Goal: Transaction & Acquisition: Purchase product/service

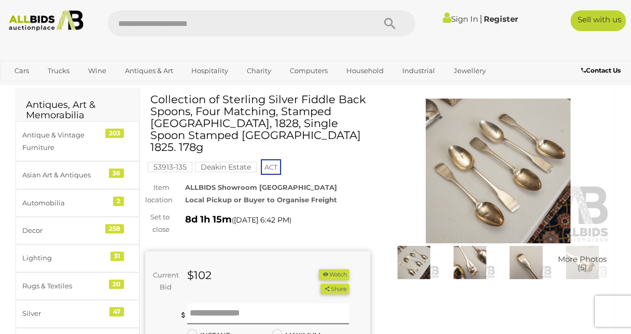
scroll to position [38, 0]
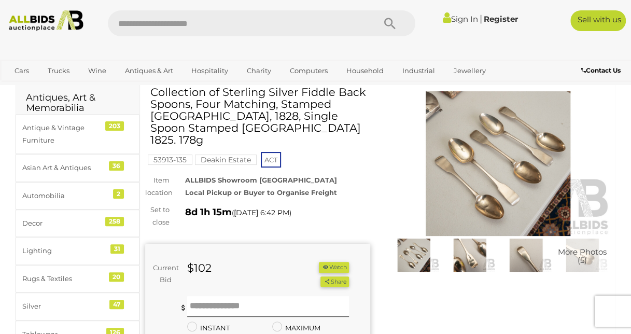
drag, startPoint x: 266, startPoint y: 131, endPoint x: 225, endPoint y: 131, distance: 40.9
click at [225, 131] on h1 "Collection of Sterling Silver Fiddle Back Spoons, Four Matching, Stamped [GEOGR…" at bounding box center [258, 116] width 217 height 60
drag, startPoint x: 225, startPoint y: 131, endPoint x: 421, endPoint y: 151, distance: 197.0
click at [421, 151] on img at bounding box center [498, 163] width 225 height 145
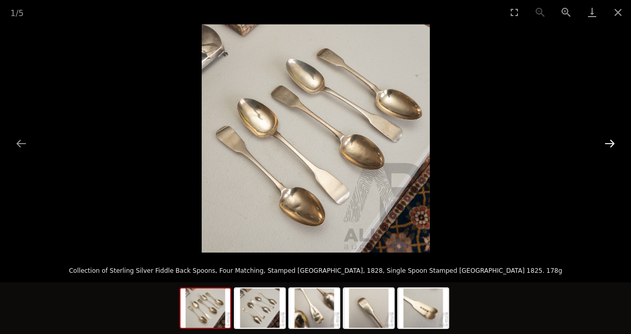
click at [612, 143] on button "Next slide" at bounding box center [610, 143] width 22 height 20
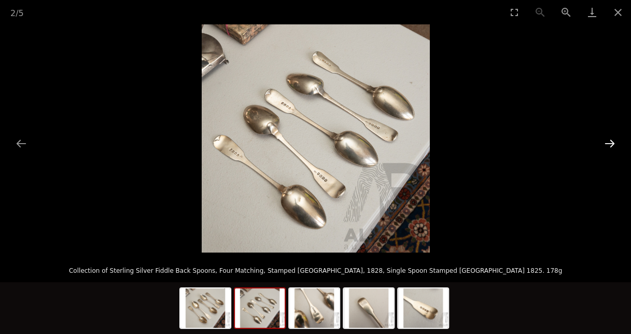
click at [610, 143] on button "Next slide" at bounding box center [610, 143] width 22 height 20
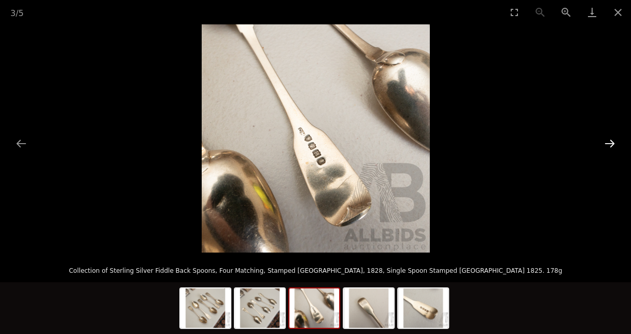
click at [607, 143] on button "Next slide" at bounding box center [610, 143] width 22 height 20
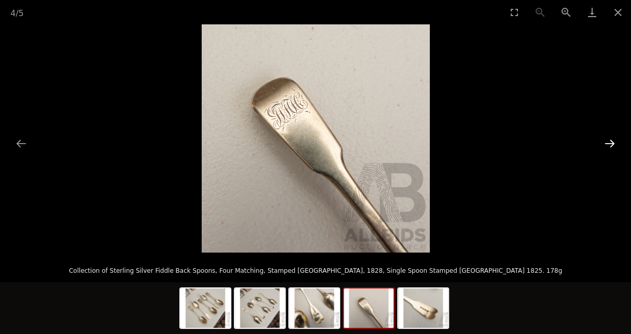
click at [606, 143] on button "Next slide" at bounding box center [610, 143] width 22 height 20
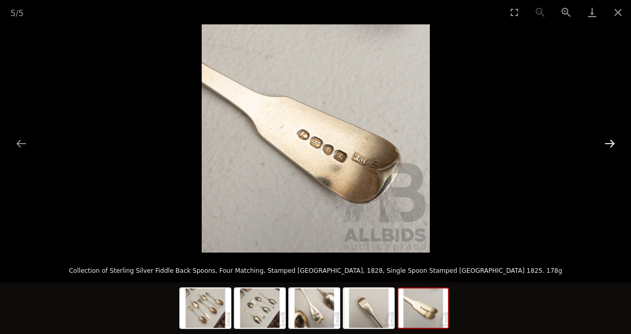
click at [606, 143] on button "Next slide" at bounding box center [610, 143] width 22 height 20
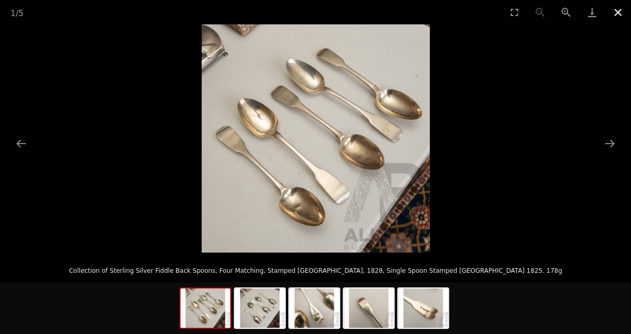
click at [610, 15] on button "Close gallery" at bounding box center [618, 12] width 26 height 24
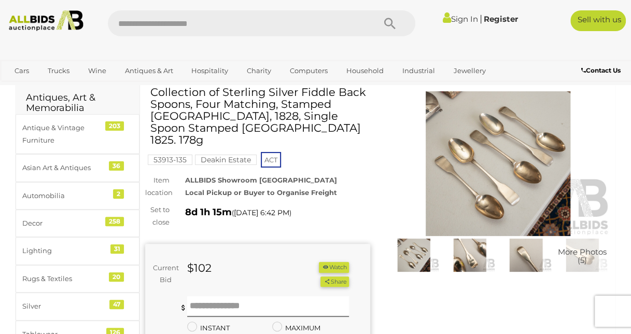
scroll to position [331, 0]
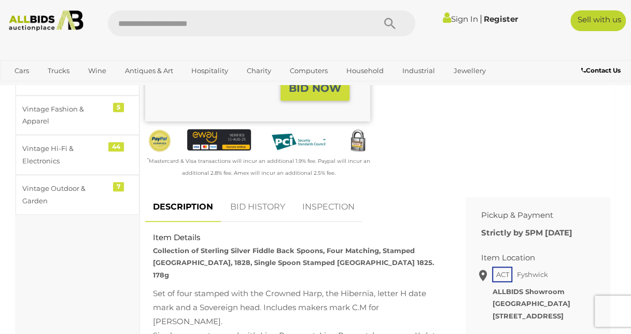
click at [461, 18] on link "Sign In" at bounding box center [460, 19] width 35 height 10
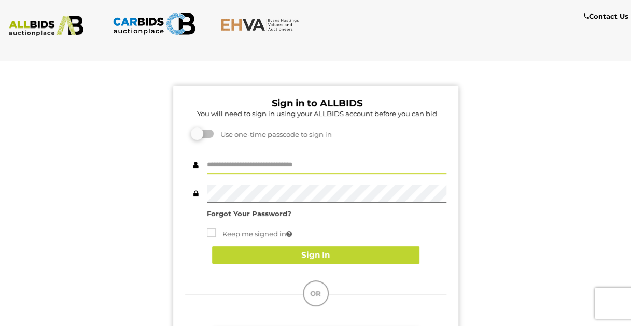
click at [333, 167] on input "text" at bounding box center [326, 165] width 239 height 18
type input "**********"
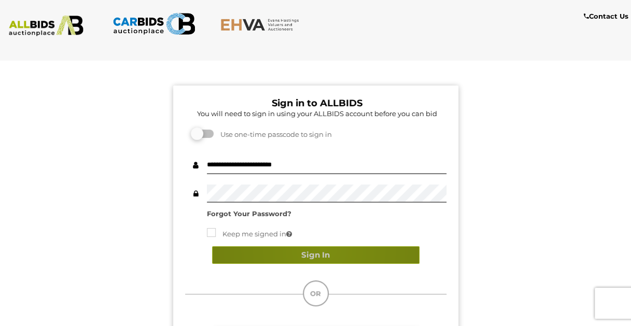
click at [323, 249] on button "Sign In" at bounding box center [315, 255] width 207 height 18
